Goal: Navigation & Orientation: Find specific page/section

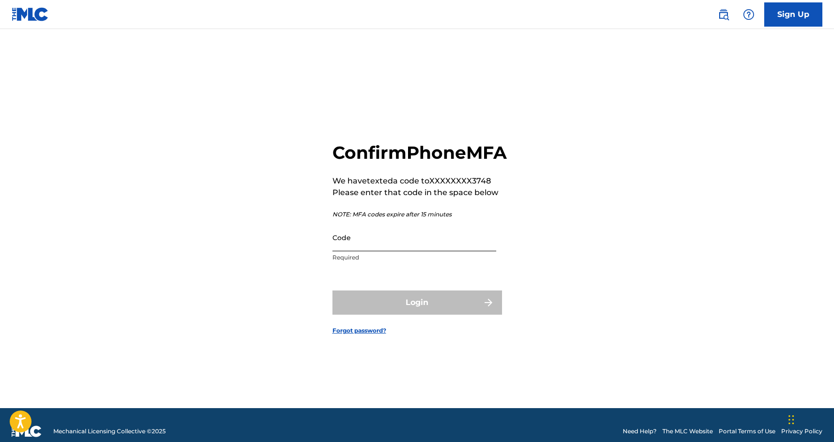
click at [410, 249] on input "Code" at bounding box center [414, 238] width 164 height 28
paste input "246204"
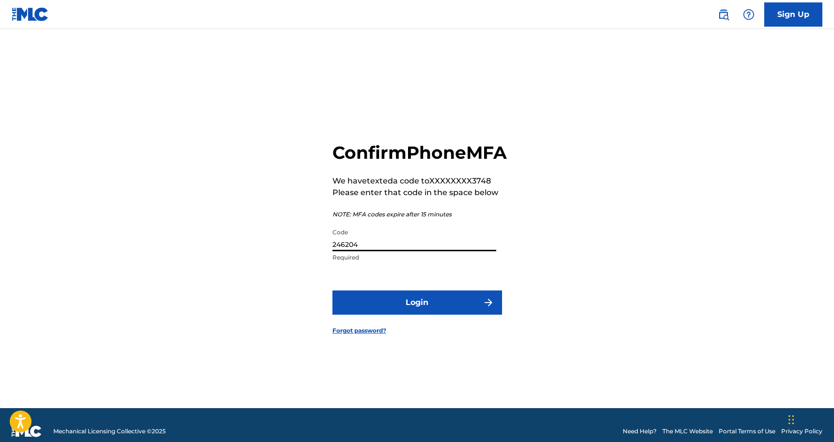
type input "246204"
click at [417, 314] on button "Login" at bounding box center [417, 303] width 170 height 24
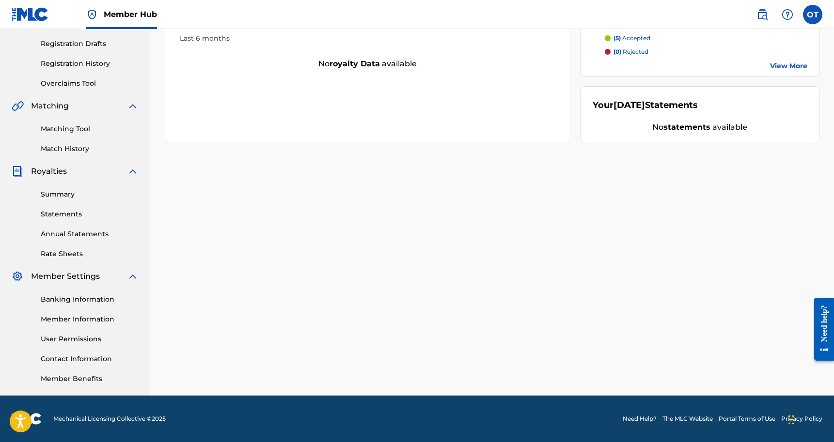
scroll to position [158, 0]
click at [56, 297] on link "Banking Information" at bounding box center [90, 300] width 98 height 10
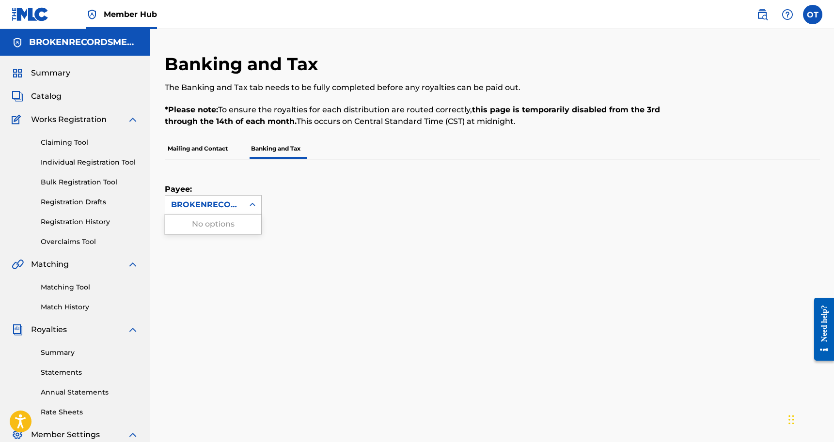
click at [256, 209] on icon at bounding box center [253, 205] width 10 height 10
click at [264, 190] on div "Payee: Use Up and Down to choose options, press Enter to select the currently f…" at bounding box center [481, 186] width 632 height 55
click at [225, 146] on p "Mailing and Contact" at bounding box center [198, 149] width 66 height 20
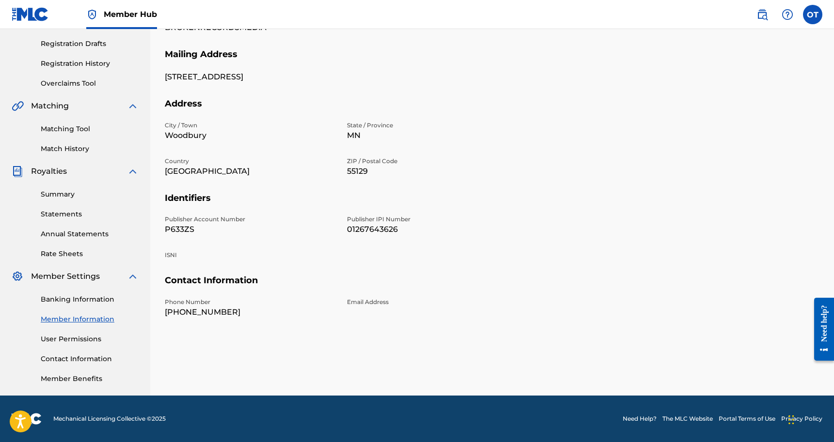
scroll to position [158, 0]
click at [67, 233] on link "Annual Statements" at bounding box center [90, 234] width 98 height 10
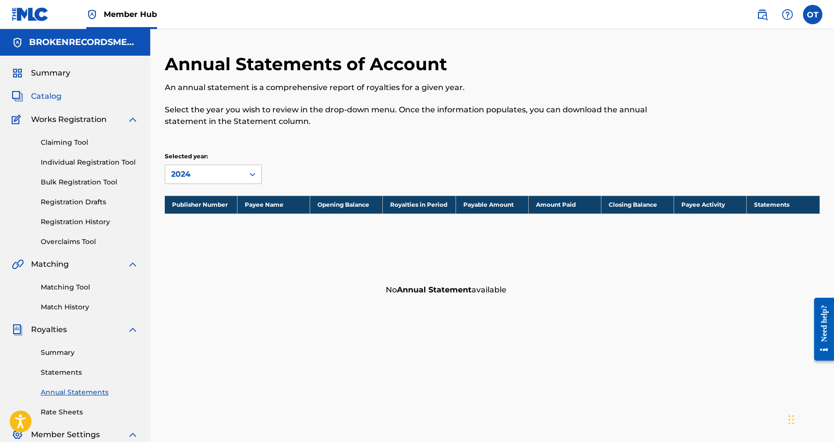
click at [57, 97] on span "Catalog" at bounding box center [46, 97] width 31 height 12
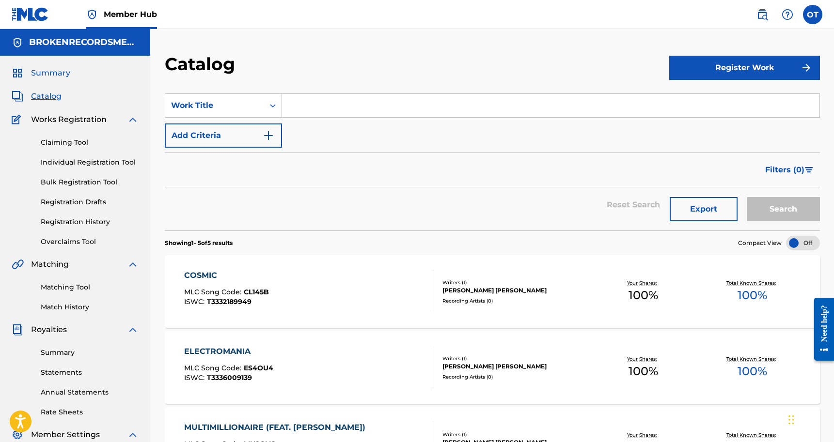
click at [58, 74] on span "Summary" at bounding box center [50, 73] width 39 height 12
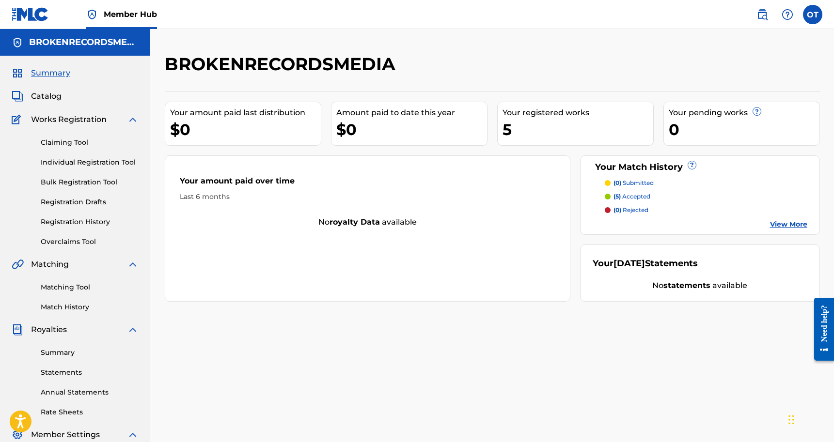
click at [356, 116] on div "Amount paid to date this year" at bounding box center [411, 113] width 151 height 12
click at [633, 198] on p "(5) accepted" at bounding box center [631, 196] width 37 height 9
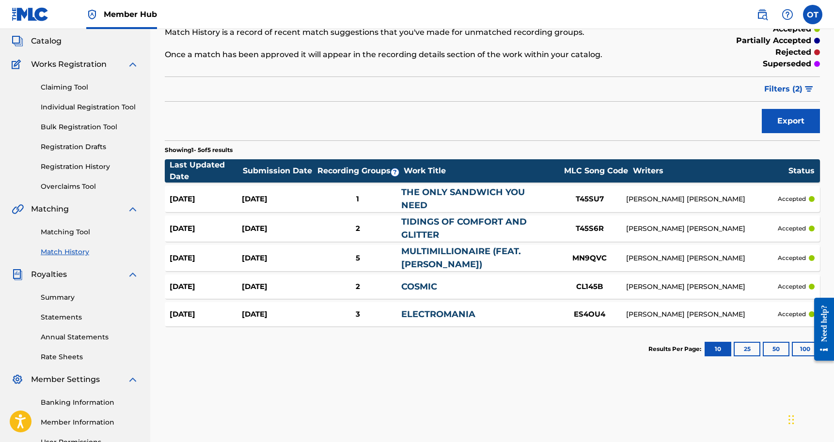
scroll to position [54, 0]
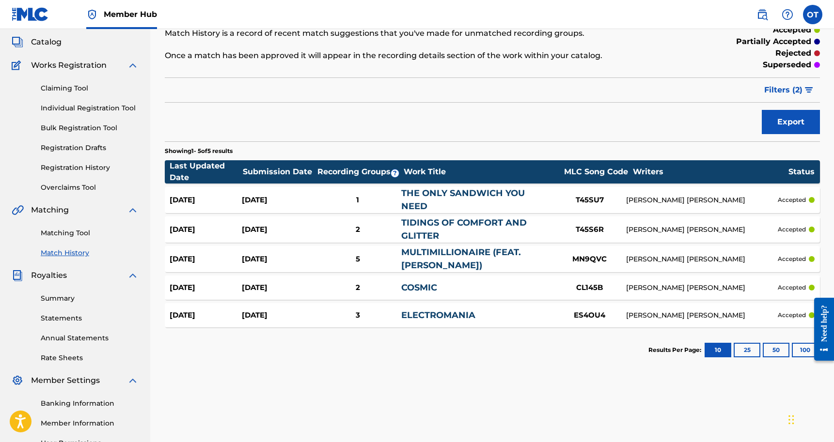
click at [421, 283] on link "COSMIC" at bounding box center [419, 288] width 36 height 11
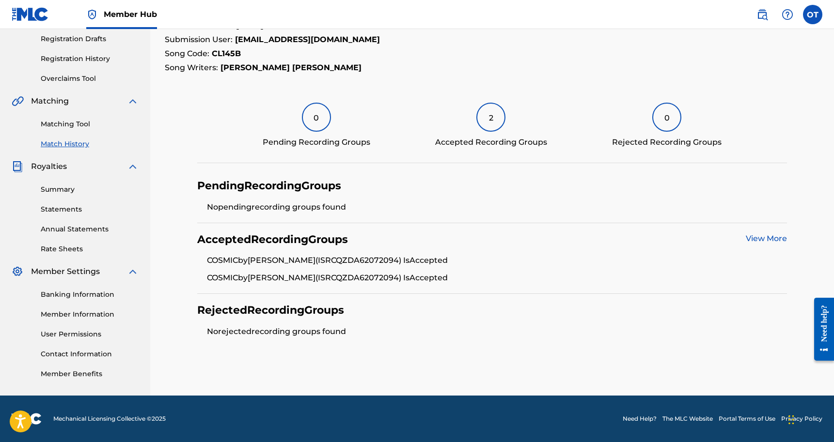
scroll to position [162, 0]
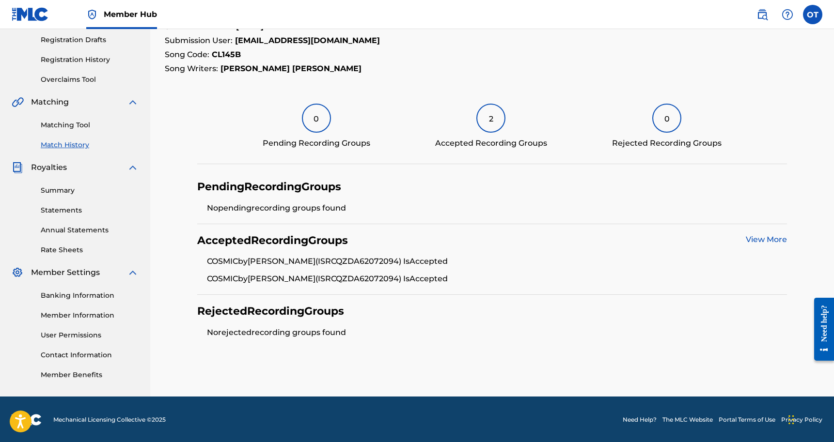
click at [776, 237] on link "View More" at bounding box center [766, 239] width 41 height 9
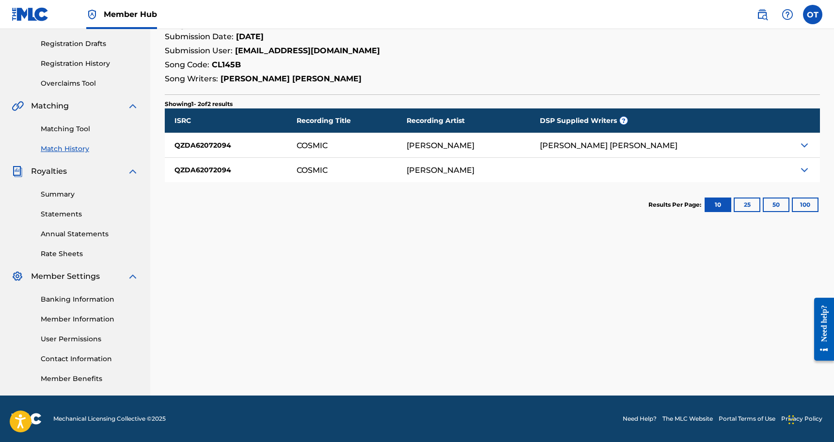
scroll to position [158, 0]
click at [743, 156] on div at bounding box center [781, 145] width 77 height 24
click at [804, 146] on img at bounding box center [805, 146] width 12 height 12
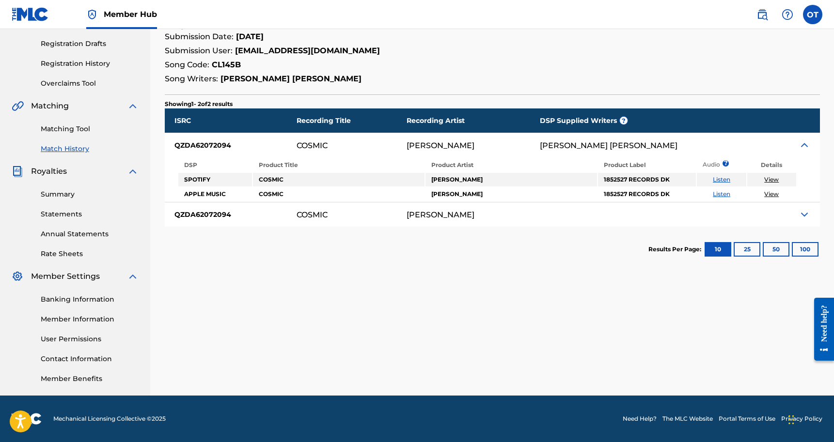
click at [805, 212] on img at bounding box center [805, 215] width 12 height 12
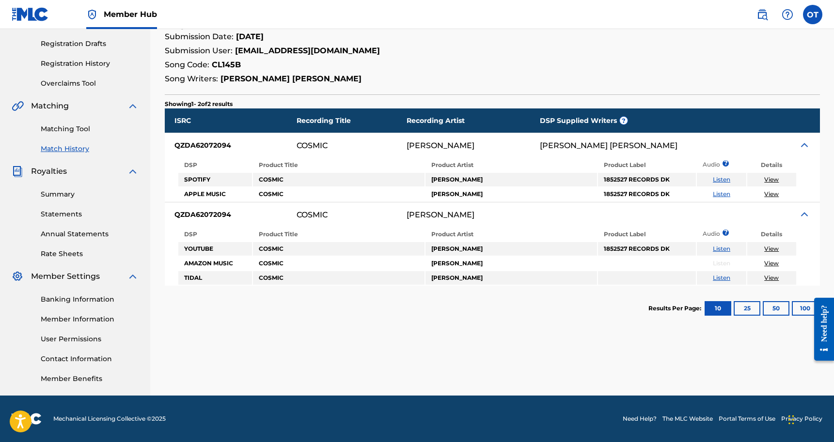
click at [770, 248] on link "View" at bounding box center [771, 248] width 15 height 7
click at [68, 148] on link "Match History" at bounding box center [90, 149] width 98 height 10
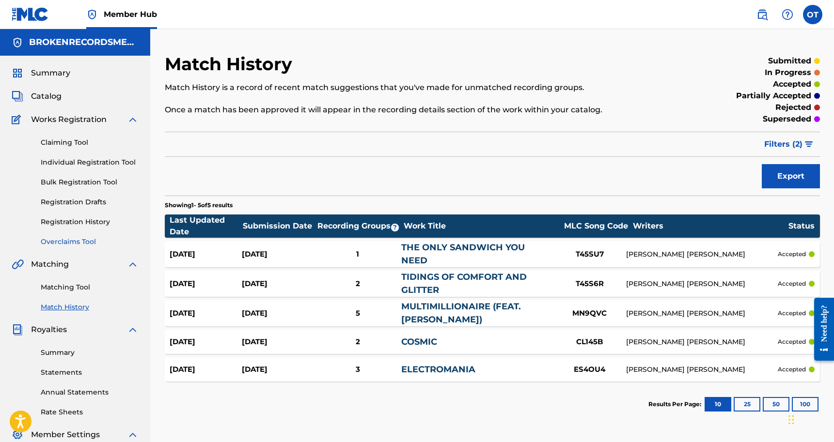
click at [74, 243] on link "Overclaims Tool" at bounding box center [90, 242] width 98 height 10
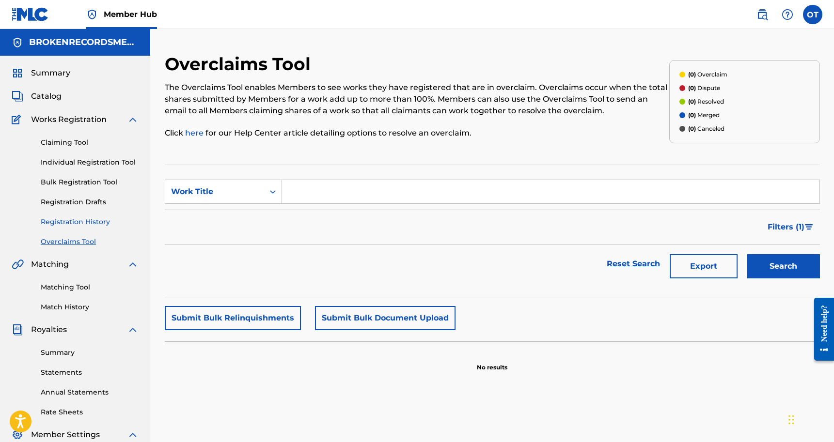
click at [77, 218] on link "Registration History" at bounding box center [90, 222] width 98 height 10
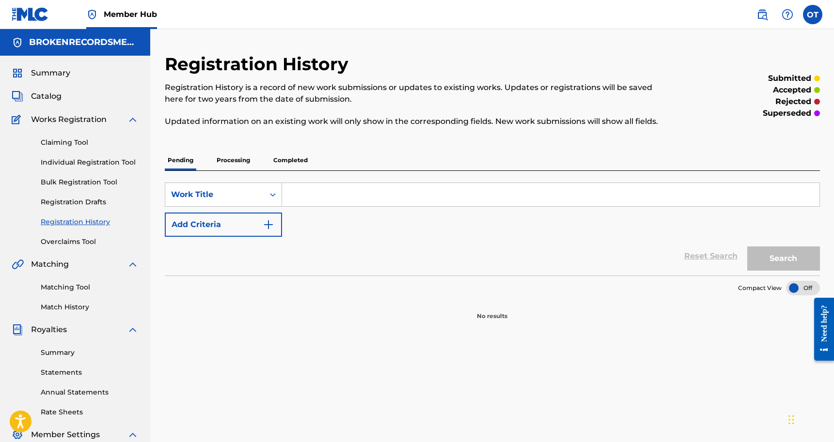
click at [84, 188] on div "Claiming Tool Individual Registration Tool Bulk Registration Tool Registration …" at bounding box center [75, 187] width 127 height 122
click at [85, 185] on link "Bulk Registration Tool" at bounding box center [90, 182] width 98 height 10
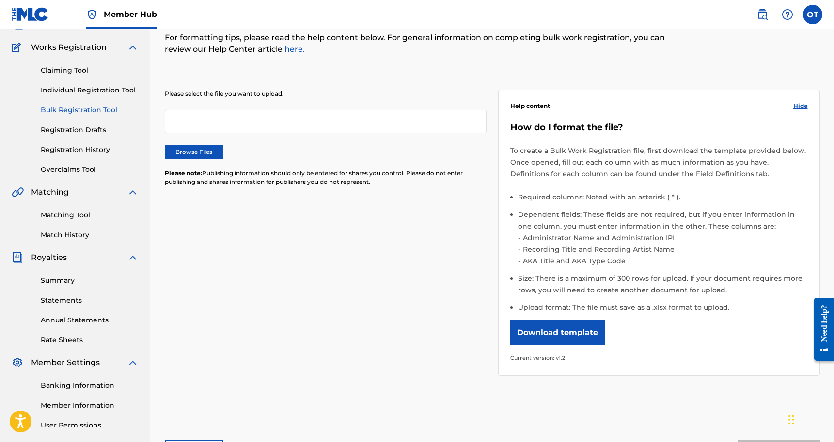
scroll to position [68, 0]
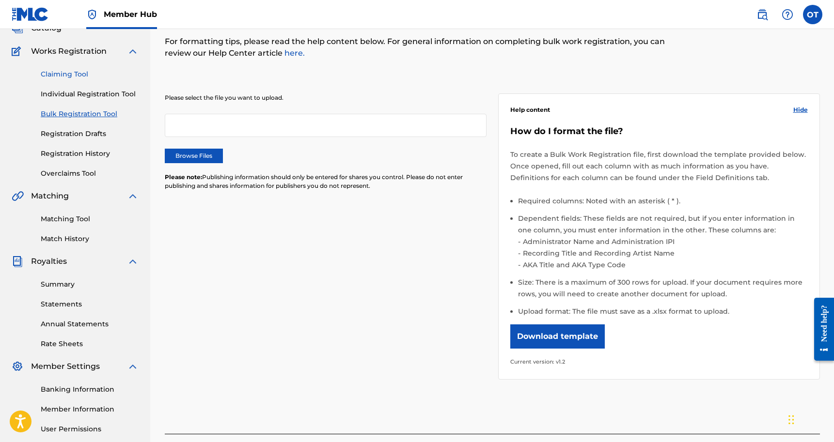
click at [75, 74] on link "Claiming Tool" at bounding box center [90, 74] width 98 height 10
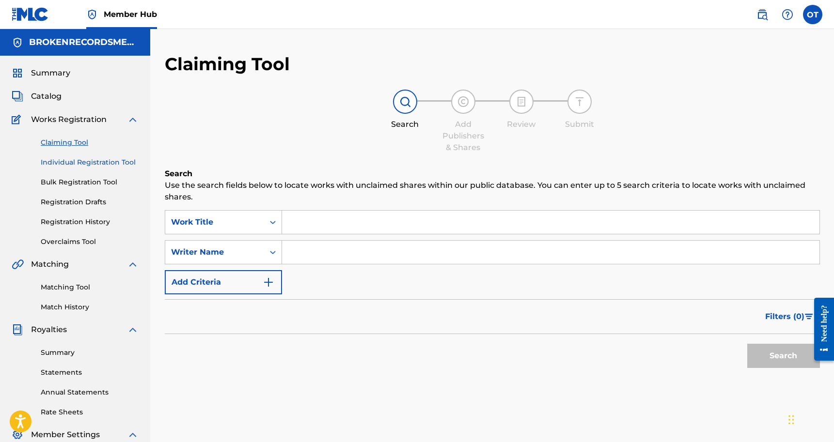
click at [75, 162] on link "Individual Registration Tool" at bounding box center [90, 162] width 98 height 10
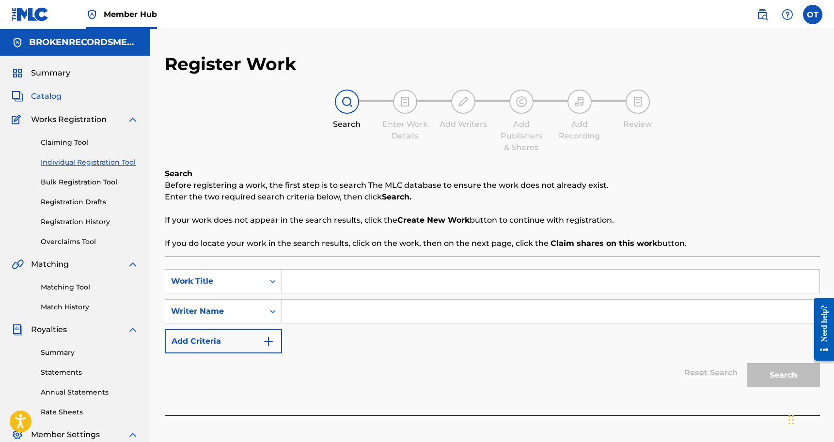
click at [50, 94] on span "Catalog" at bounding box center [46, 97] width 31 height 12
